Goal: Task Accomplishment & Management: Manage account settings

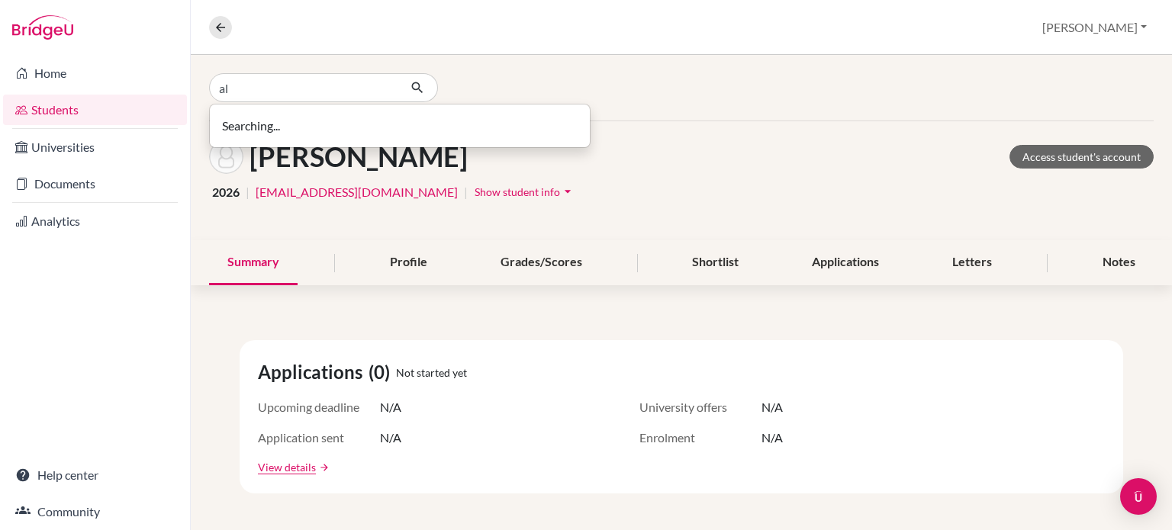
type input "a"
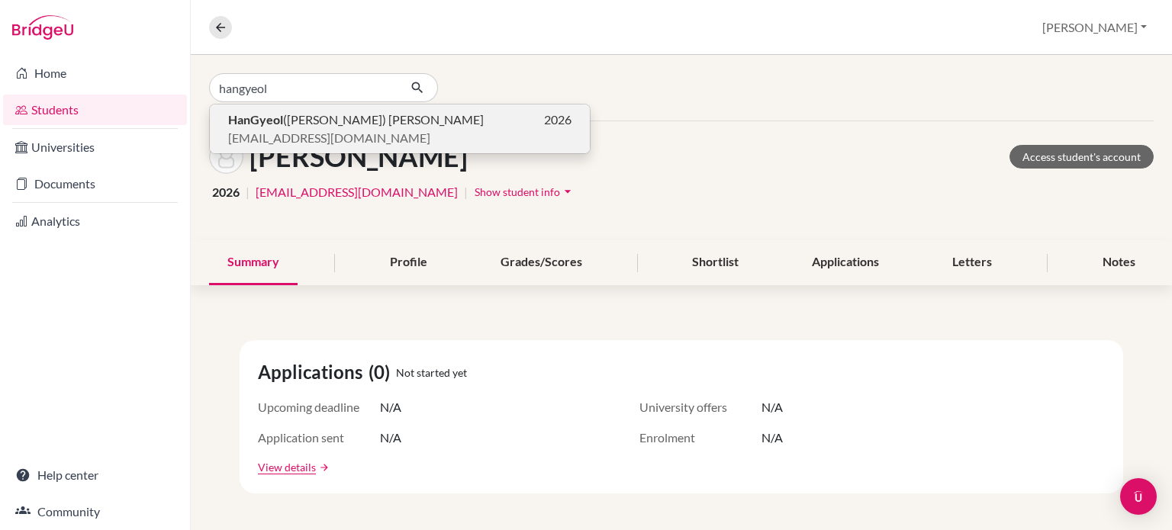
type input "hangyeol"
click at [278, 123] on b "HanGyeol" at bounding box center [255, 119] width 55 height 14
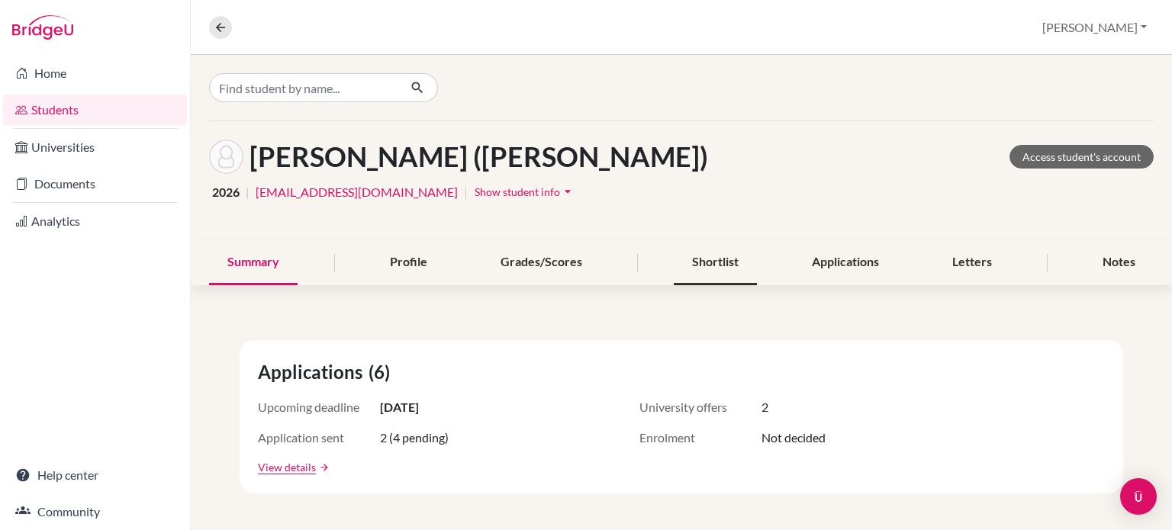
click at [714, 256] on div "Shortlist" at bounding box center [715, 262] width 83 height 45
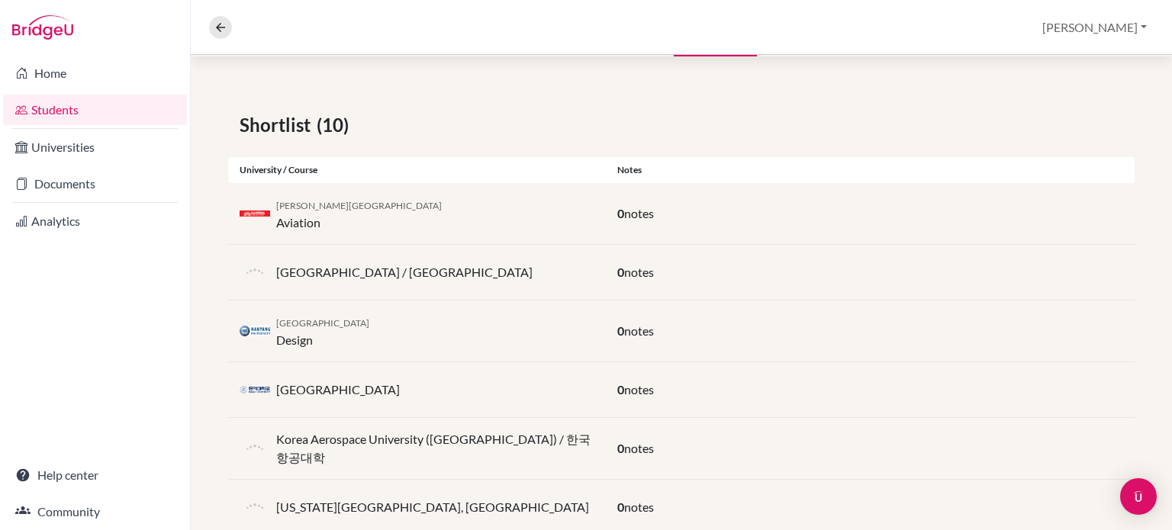
scroll to position [76, 0]
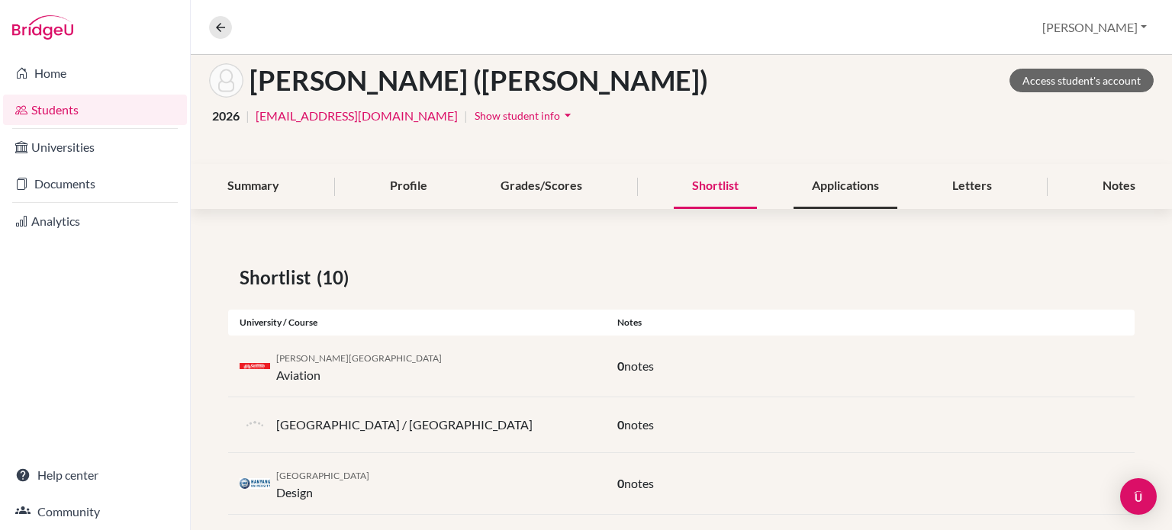
click at [815, 192] on div "Applications" at bounding box center [846, 186] width 104 height 45
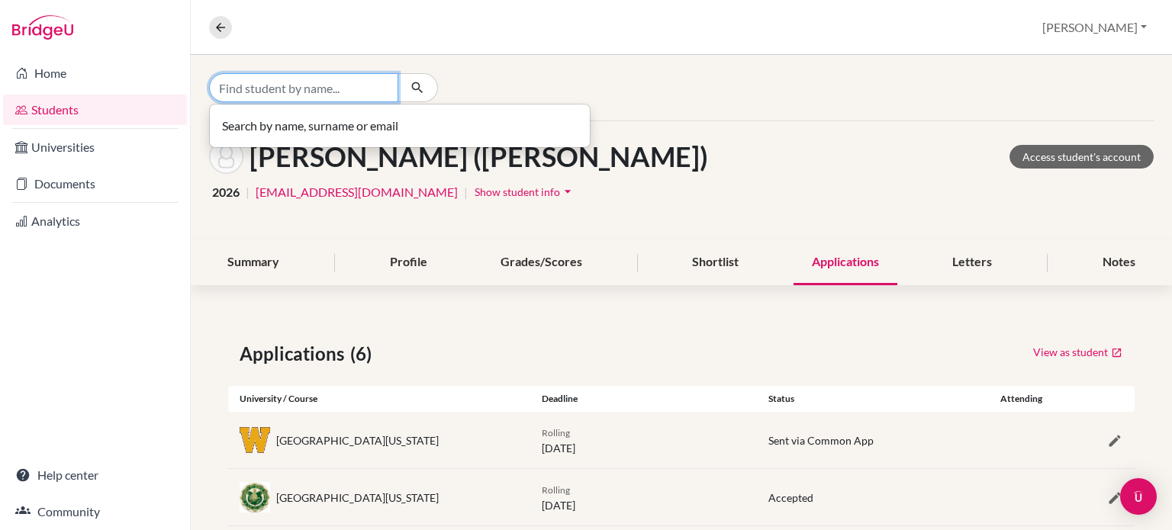
click at [308, 85] on input "Find student by name..." at bounding box center [303, 87] width 189 height 29
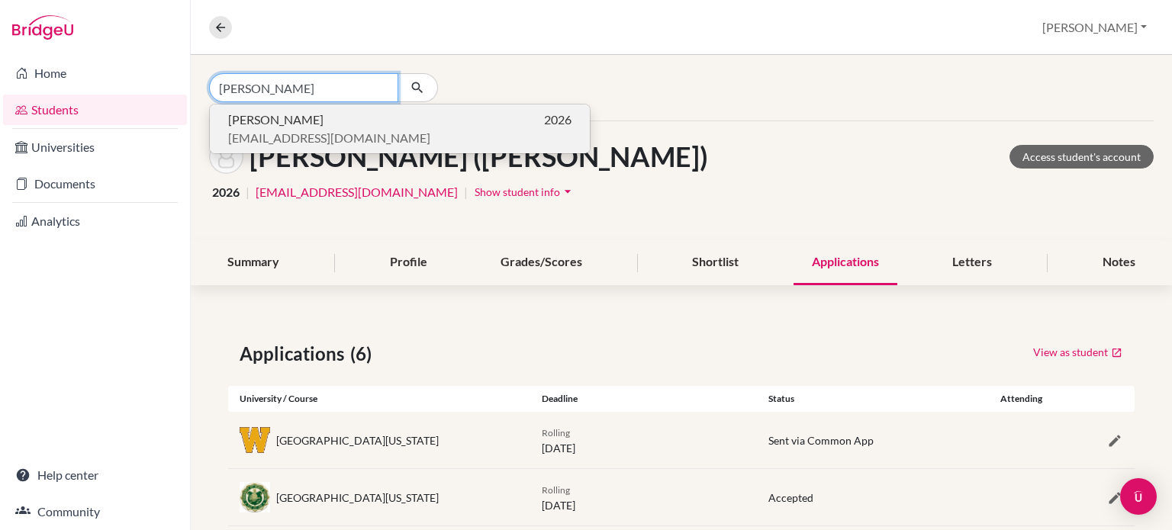
type input "[PERSON_NAME]"
click at [301, 130] on span "[EMAIL_ADDRESS][DOMAIN_NAME]" at bounding box center [329, 138] width 202 height 18
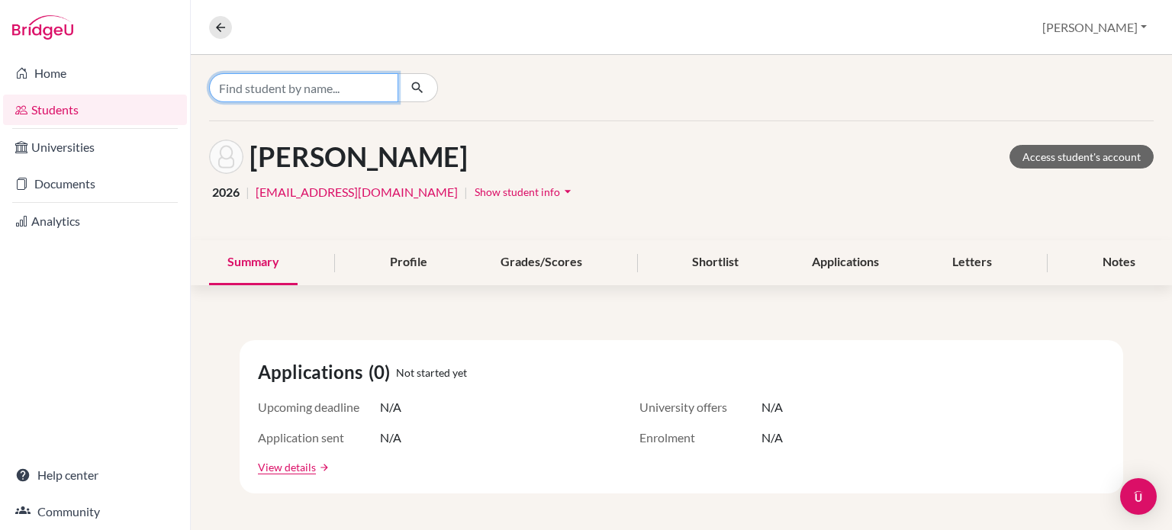
click at [329, 97] on input "Find student by name..." at bounding box center [303, 87] width 189 height 29
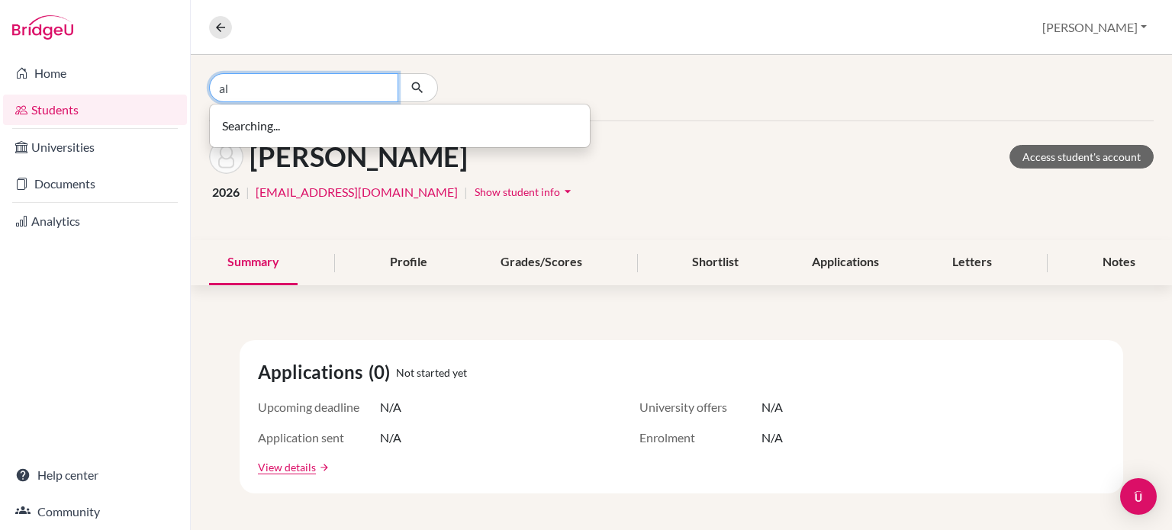
type input "a"
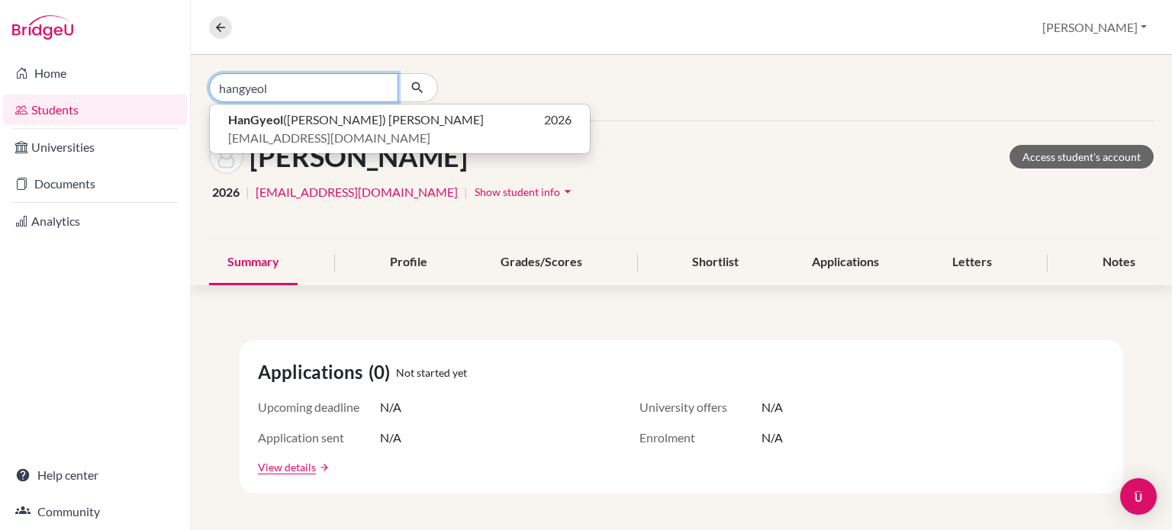
type input "hangyeol"
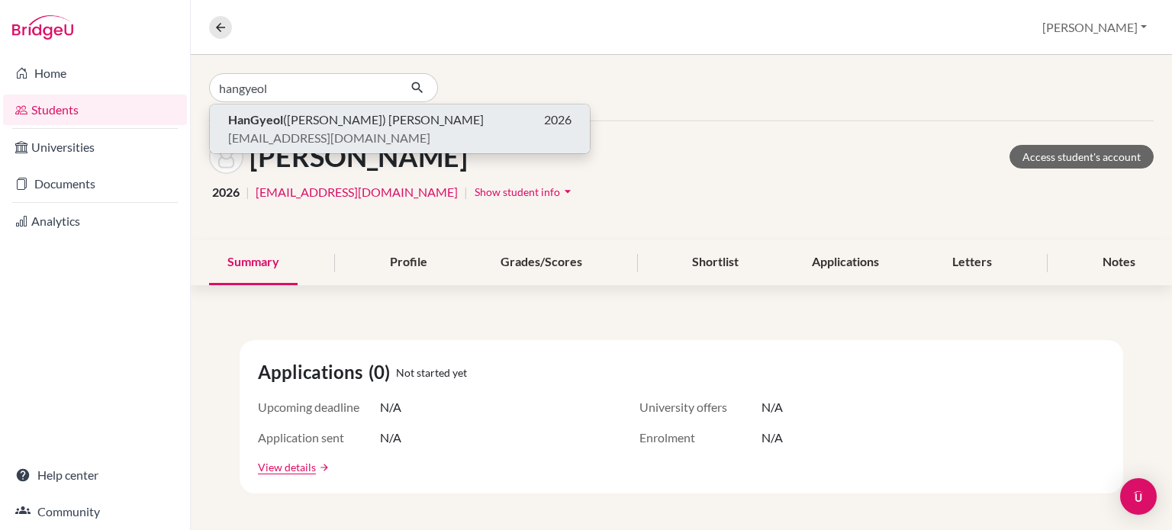
click at [293, 129] on span "[EMAIL_ADDRESS][DOMAIN_NAME]" at bounding box center [329, 138] width 202 height 18
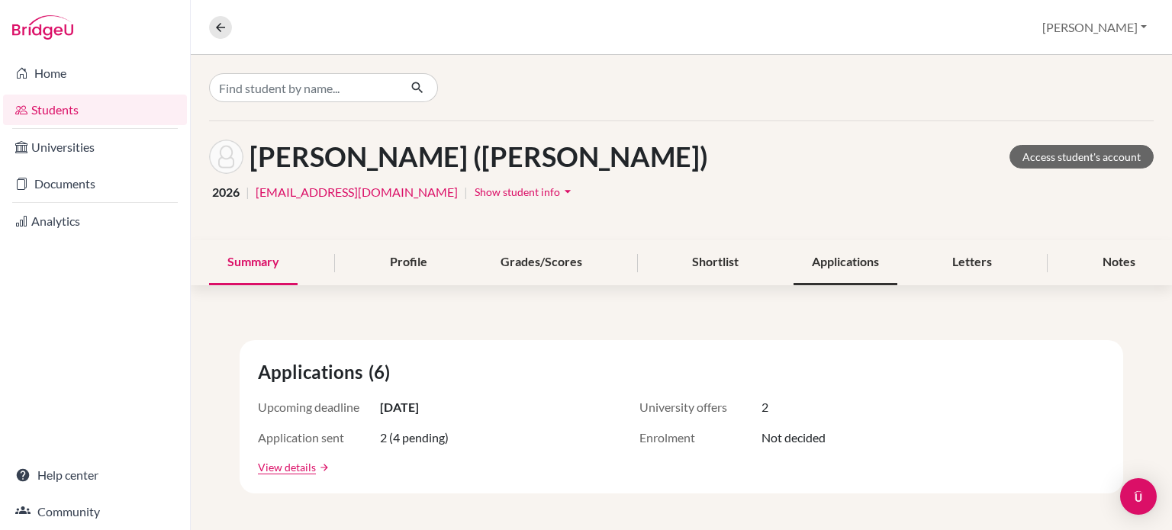
click at [829, 270] on div "Applications" at bounding box center [846, 262] width 104 height 45
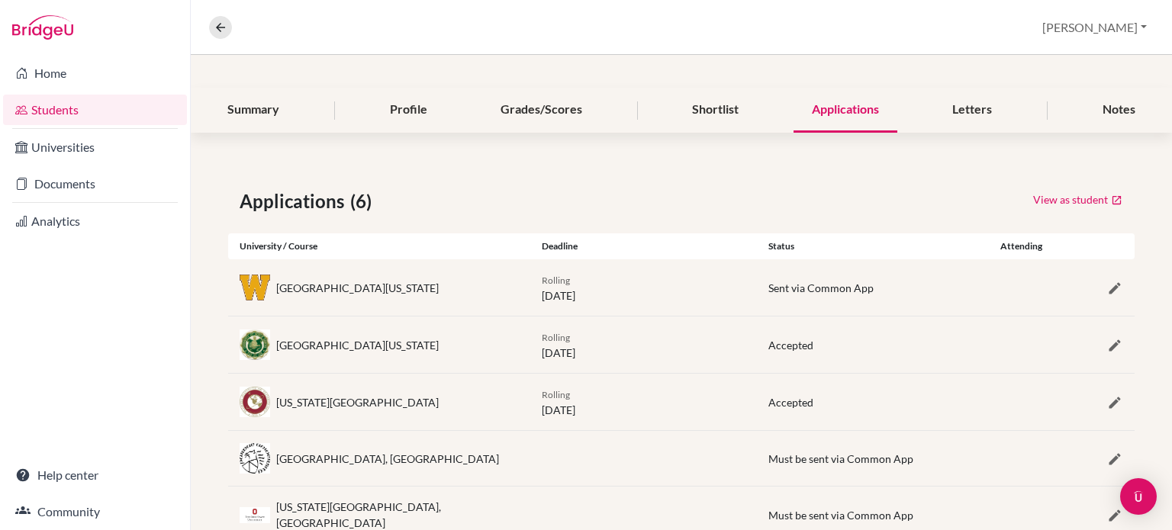
scroll to position [256, 0]
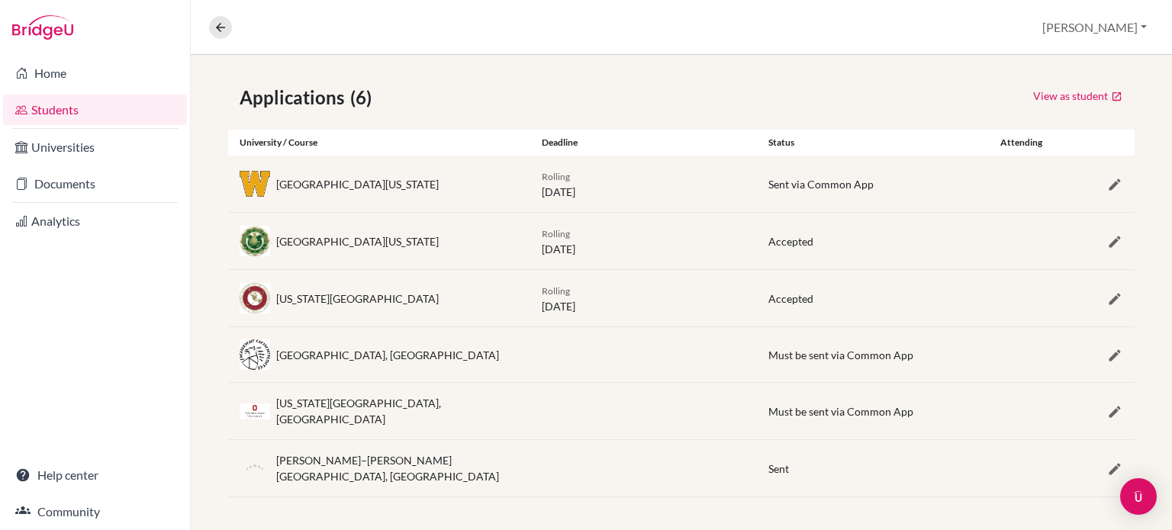
click at [320, 188] on div "[GEOGRAPHIC_DATA][US_STATE]" at bounding box center [357, 184] width 163 height 16
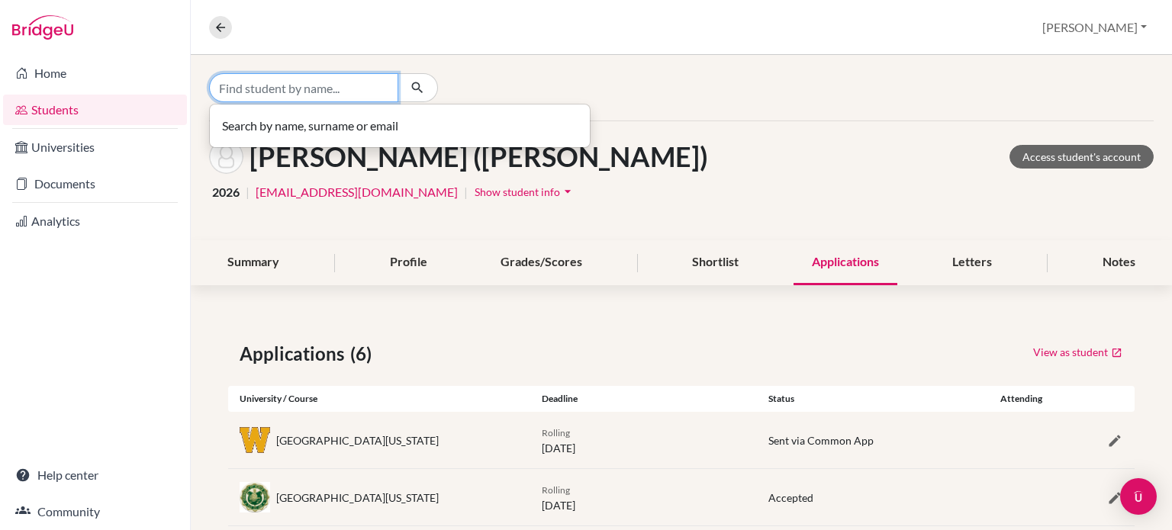
click at [359, 85] on input "Find student by name..." at bounding box center [303, 87] width 189 height 29
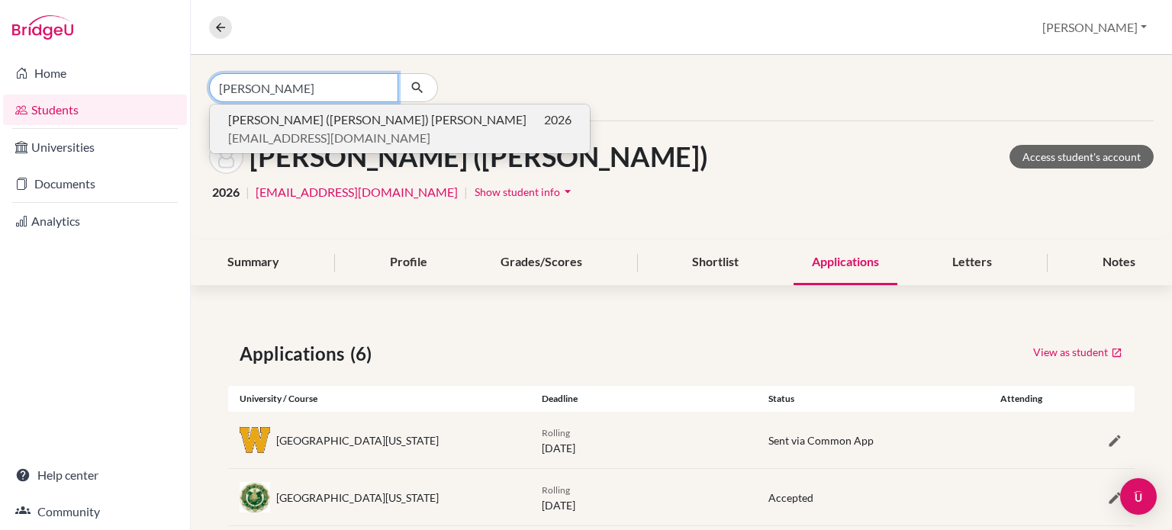
type input "[PERSON_NAME]"
click at [314, 136] on span "[EMAIL_ADDRESS][DOMAIN_NAME]" at bounding box center [329, 138] width 202 height 18
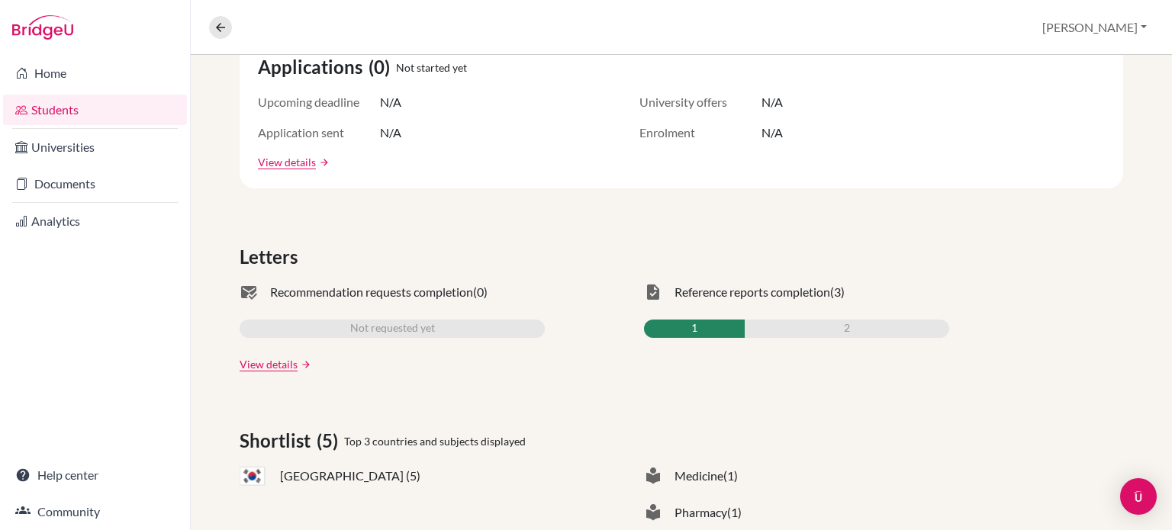
scroll to position [534, 0]
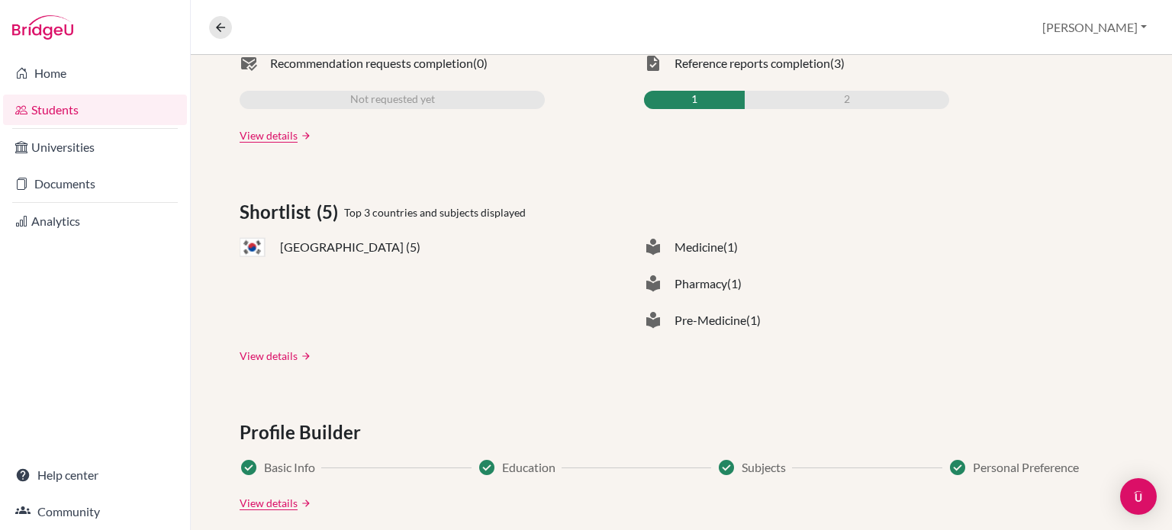
click at [284, 351] on link "View details" at bounding box center [269, 356] width 58 height 16
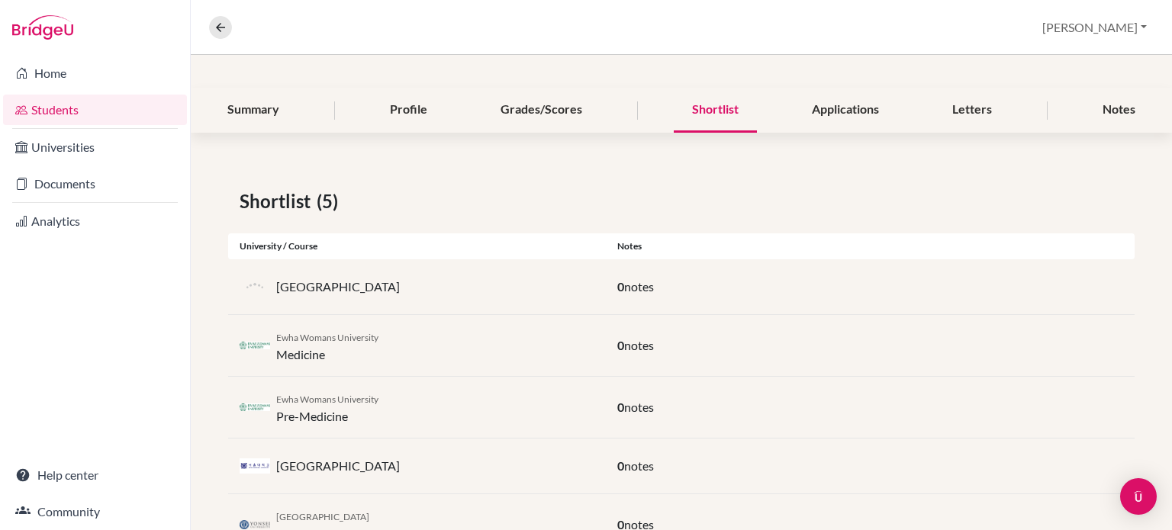
scroll to position [214, 0]
